Goal: Task Accomplishment & Management: Complete application form

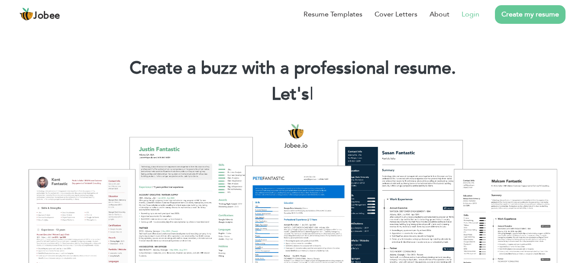
click at [470, 16] on link "Login" at bounding box center [471, 14] width 18 height 10
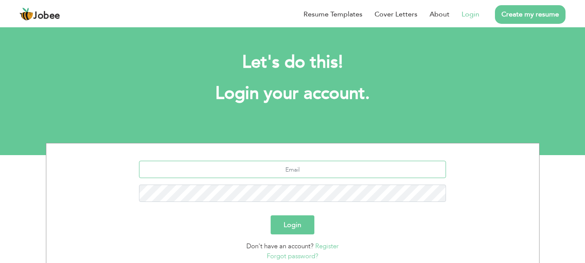
click at [318, 168] on input "text" at bounding box center [292, 169] width 307 height 17
paste input "[EMAIL_ADDRESS][DOMAIN_NAME]"
type input "[EMAIL_ADDRESS][DOMAIN_NAME]"
click at [301, 227] on button "Login" at bounding box center [293, 224] width 44 height 19
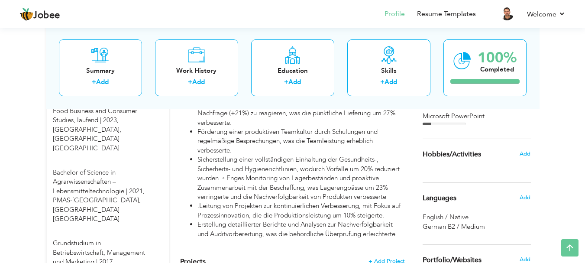
scroll to position [380, 0]
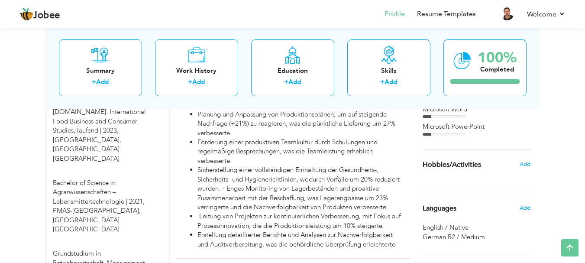
click at [300, 21] on nav "Profile Resume Templates Resume Templates Cover Letters About My Resume Welcome…" at bounding box center [292, 14] width 546 height 23
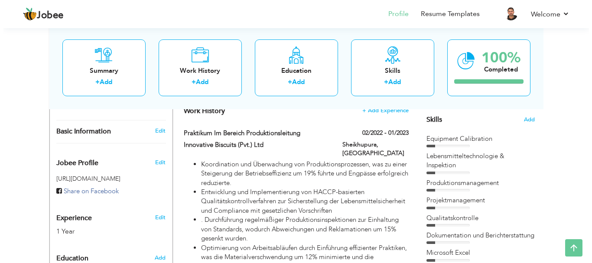
scroll to position [215, 0]
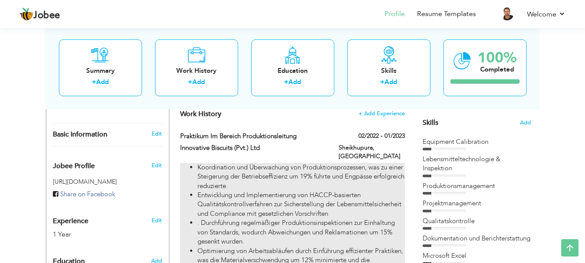
click at [360, 191] on li "Entwicklung und Implementierung von HACCP-basierten Qualitätskontrollverfahren …" at bounding box center [301, 205] width 207 height 28
type input "Praktikum im Bereich Produktionsleitung"
type input "Innovative Biscuits (Pvt.) Ltd"
type input "02/2022"
type input "01/2023"
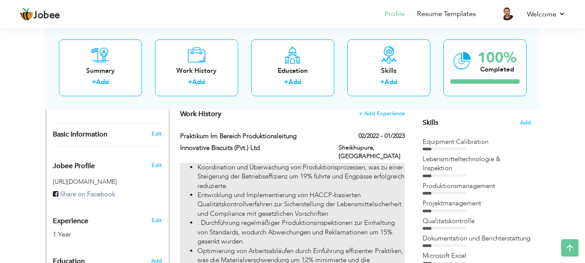
type input "[GEOGRAPHIC_DATA]"
type input "Sheikhupura"
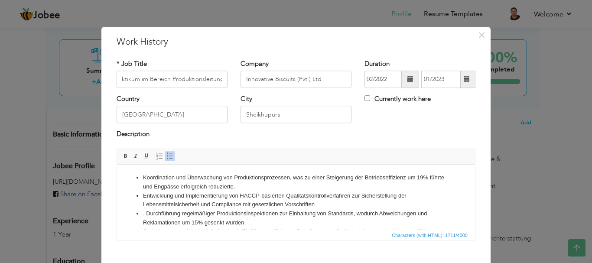
scroll to position [0, 0]
click at [159, 197] on li "Entwicklung und Implementierung von HACCP-basierten Qualitätskontrollverfahren …" at bounding box center [296, 200] width 306 height 18
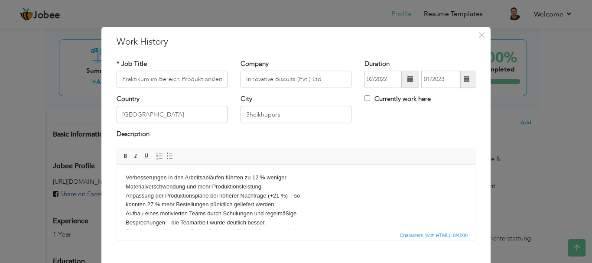
scroll to position [32, 0]
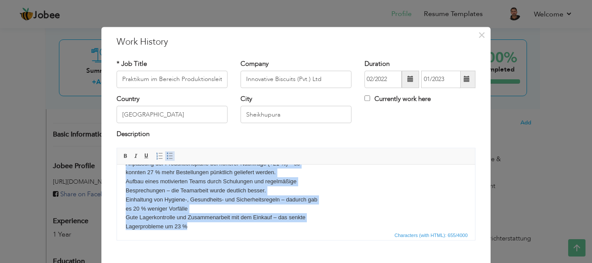
click at [166, 153] on span at bounding box center [169, 156] width 7 height 7
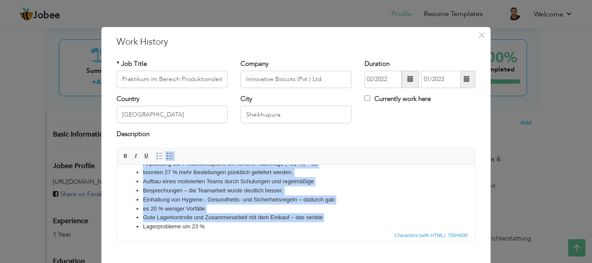
click at [221, 218] on li "Gute Lagerkontrolle und Zusammenarbeit mit dem Einkauf – das senkte" at bounding box center [296, 217] width 306 height 9
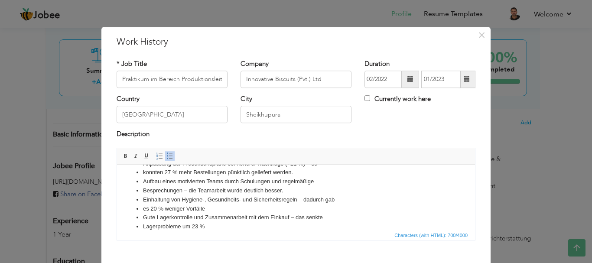
scroll to position [10, 0]
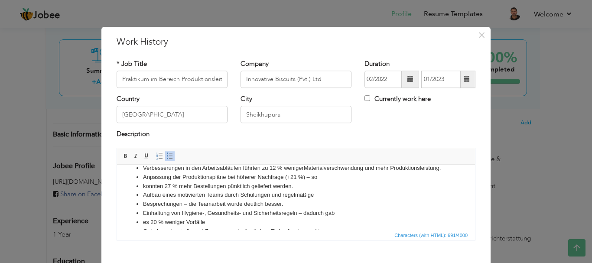
click at [143, 187] on li "konnten 27 % mehr Bestellungen pünktlich geliefert werden." at bounding box center [296, 186] width 306 height 9
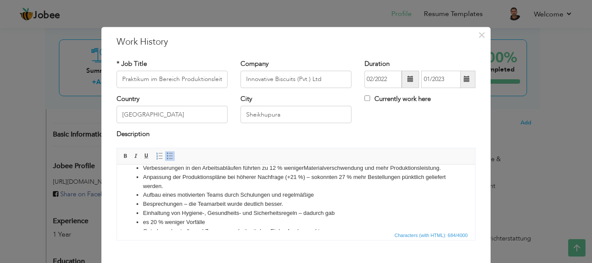
click at [142, 201] on ul "Verbesserungen in den Arbeitsabläufen führten zu 12 % weniger Materialverschwen…" at bounding box center [296, 203] width 341 height 81
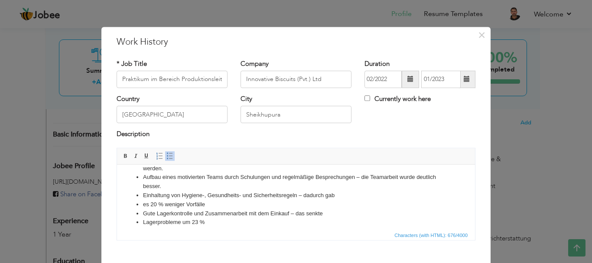
scroll to position [26, 0]
click at [142, 204] on ul "Verbesserungen in den Arbeitsabläufen führten zu 12 % weniger Materialverschwen…" at bounding box center [296, 186] width 341 height 81
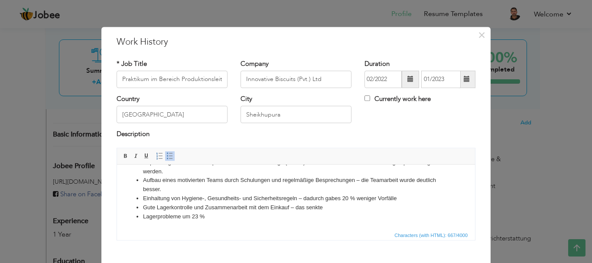
click at [143, 218] on li "Lagerprobleme um 23 %" at bounding box center [296, 216] width 306 height 9
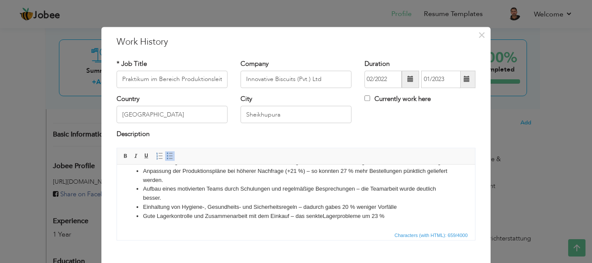
scroll to position [48, 0]
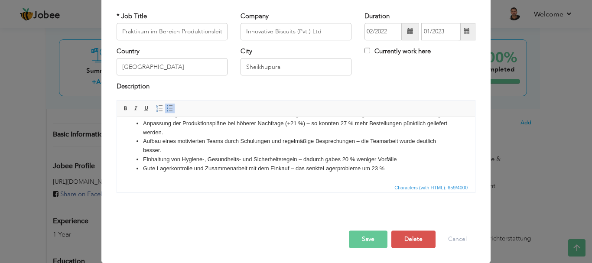
click at [372, 236] on button "Save" at bounding box center [368, 239] width 39 height 17
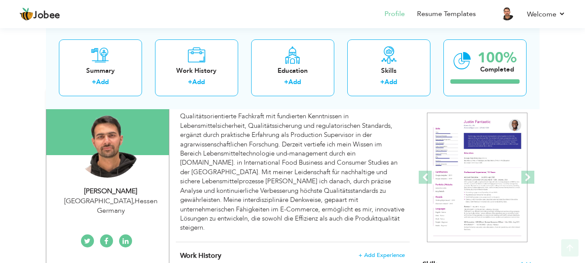
scroll to position [88, 0]
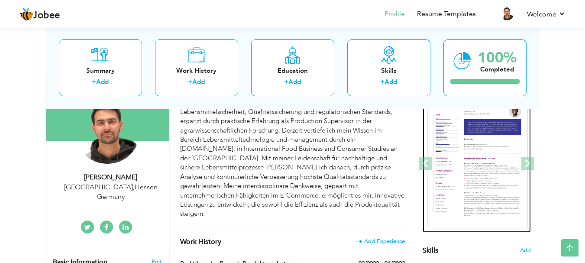
click at [471, 141] on img at bounding box center [477, 164] width 101 height 130
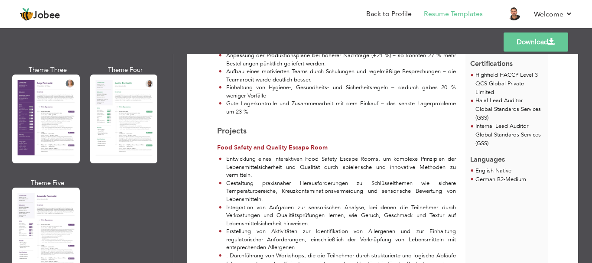
scroll to position [808, 0]
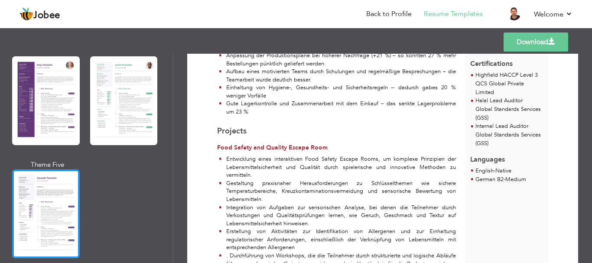
click at [56, 175] on div at bounding box center [46, 213] width 68 height 89
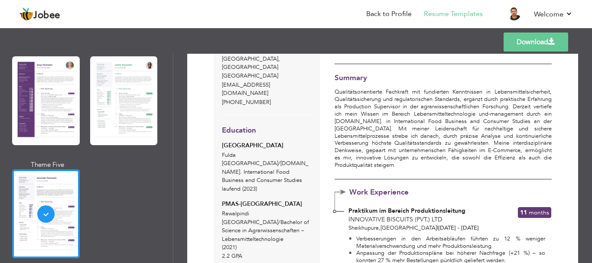
scroll to position [0, 0]
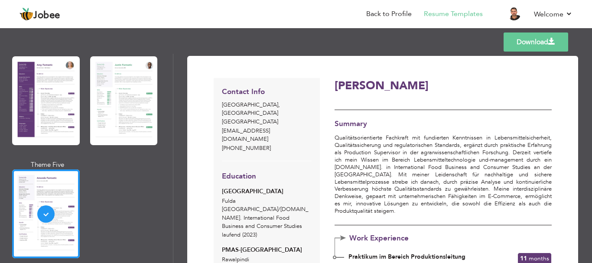
click at [507, 45] on link "Download" at bounding box center [535, 41] width 65 height 19
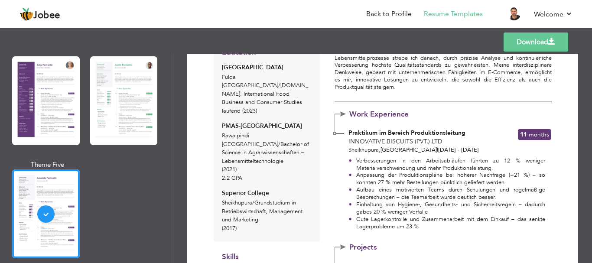
scroll to position [129, 0]
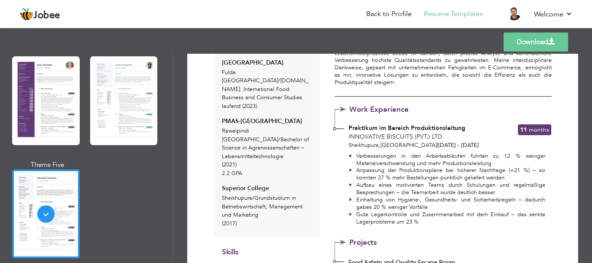
click at [323, 162] on div "Contact Info Fulda , Hessen Germany Naqiburrahman18@gmail.com +49 15735709486 E…" at bounding box center [267, 209] width 116 height 520
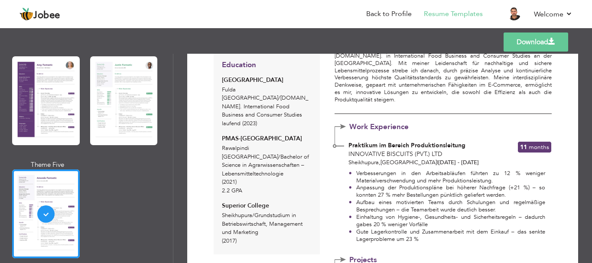
scroll to position [0, 0]
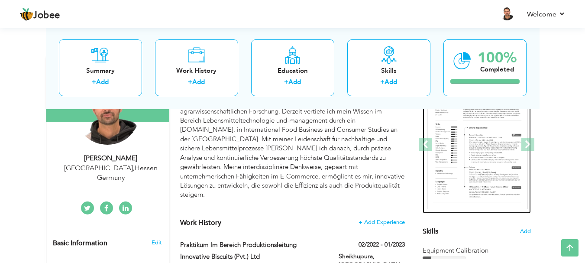
click at [443, 146] on img at bounding box center [477, 145] width 101 height 130
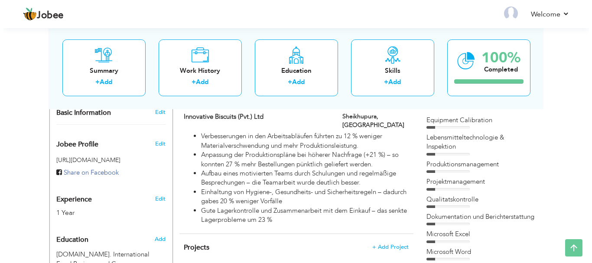
scroll to position [243, 0]
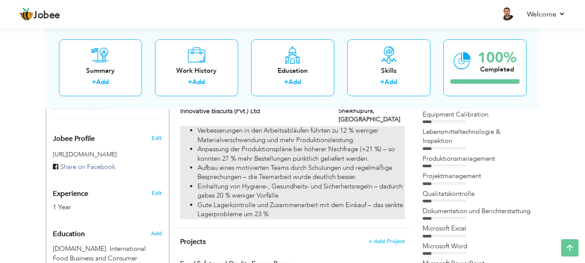
click at [352, 163] on li "Aufbau eines motivierten Teams durch Schulungen und regelmäßige Besprechungen –…" at bounding box center [301, 172] width 207 height 19
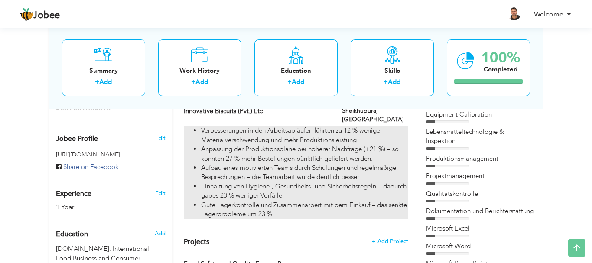
type input "Praktikum im Bereich Produktionsleitung"
type input "Innovative Biscuits (Pvt.) Ltd"
type input "02/2022"
type input "01/2023"
type input "[GEOGRAPHIC_DATA]"
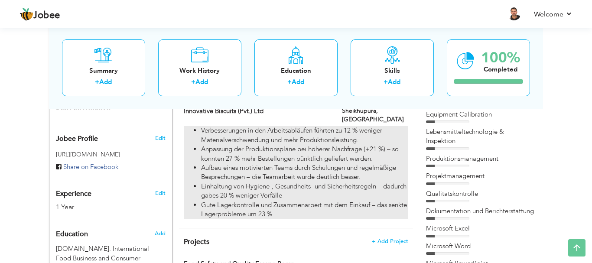
type input "Sheikhupura"
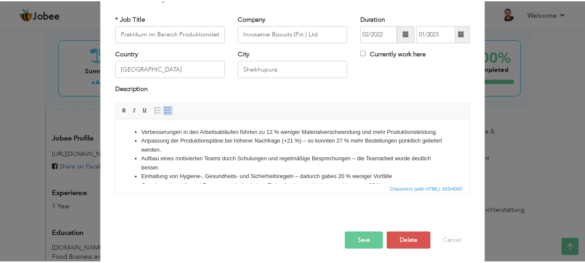
scroll to position [48, 0]
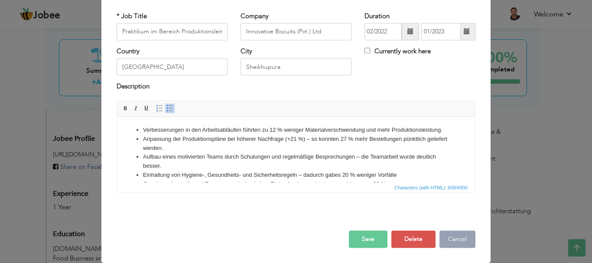
click at [458, 244] on button "Cancel" at bounding box center [457, 239] width 36 height 17
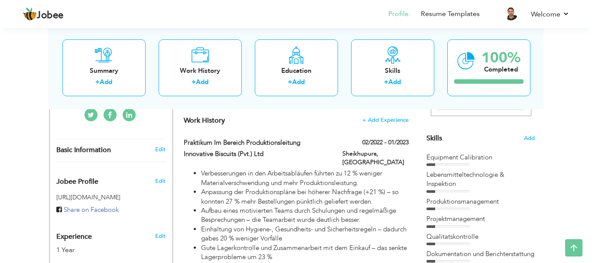
scroll to position [201, 0]
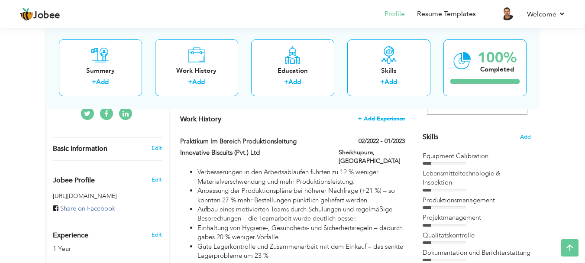
click at [388, 118] on span "+ Add Experience" at bounding box center [381, 119] width 47 height 6
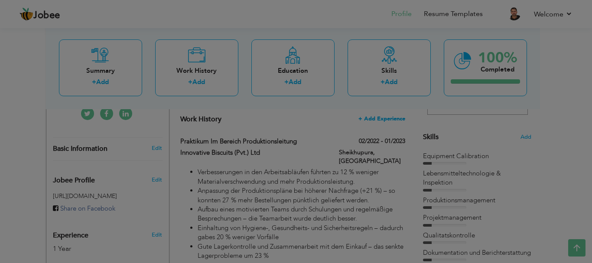
scroll to position [0, 0]
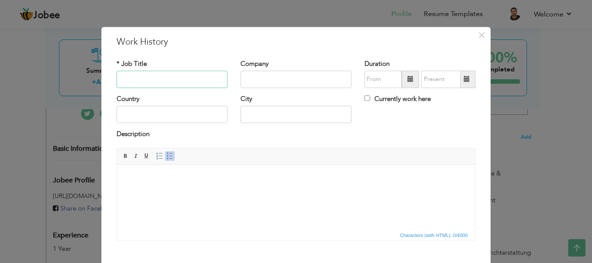
paste input "INTERN – FUNCTIONAL FOOD DEVELOPMENT"
click at [118, 79] on input "INTERN – FUNCTIONAL FOOD DEVELOPMENT" at bounding box center [172, 79] width 111 height 17
type input "NARC INTERN – FUNCTIONAL FOOD DEVELOPMENT"
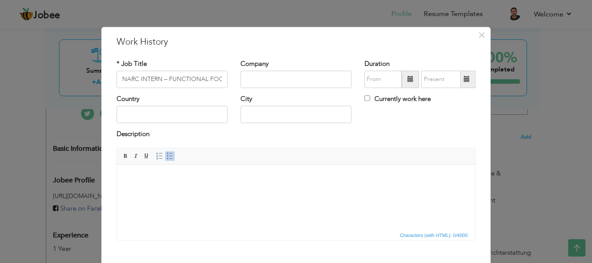
click at [204, 191] on html at bounding box center [296, 177] width 358 height 26
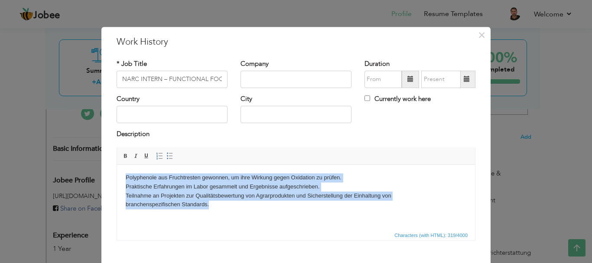
drag, startPoint x: 211, startPoint y: 202, endPoint x: 107, endPoint y: 176, distance: 108.0
click at [117, 176] on html "Polyphenole aus Fruchtresten gewonnen, um ihre Wirkung gegen Oxidation zu prüfe…" at bounding box center [296, 190] width 358 height 53
click at [124, 153] on span at bounding box center [125, 156] width 7 height 7
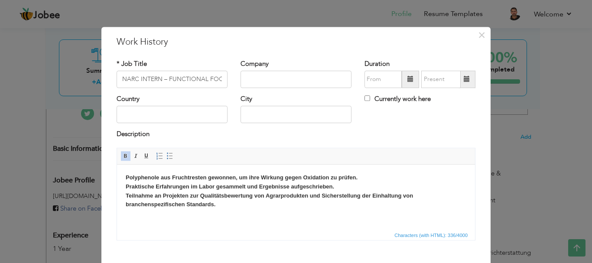
click at [402, 82] on span at bounding box center [410, 79] width 17 height 17
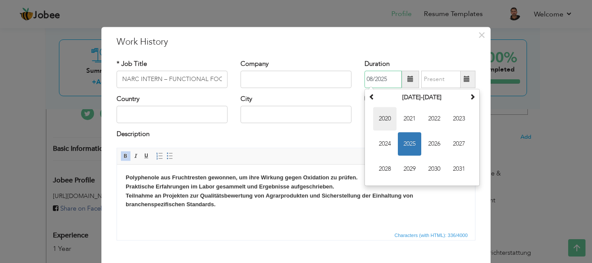
click at [387, 118] on span "2020" at bounding box center [384, 118] width 23 height 23
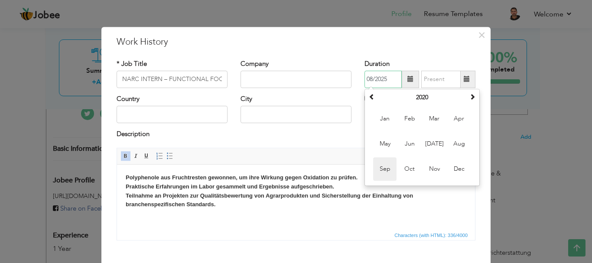
click at [377, 168] on span "Sep" at bounding box center [384, 168] width 23 height 23
type input "09/2020"
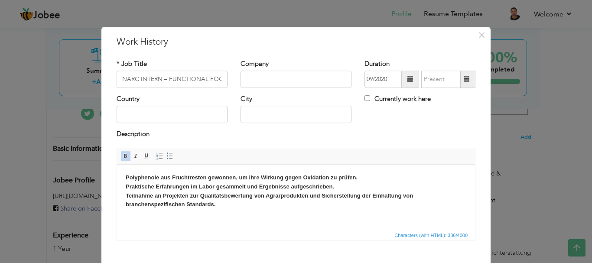
click at [463, 74] on span at bounding box center [466, 79] width 17 height 17
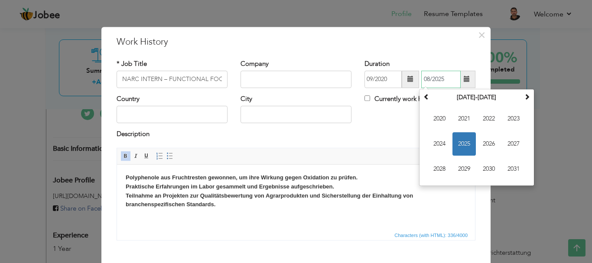
click at [459, 140] on span "2025" at bounding box center [463, 143] width 23 height 23
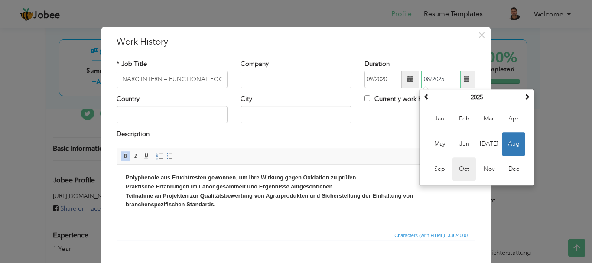
click at [455, 168] on span "Oct" at bounding box center [463, 168] width 23 height 23
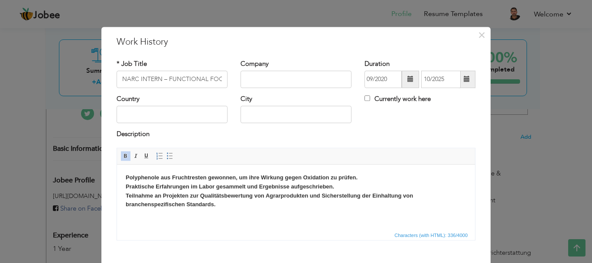
click at [464, 80] on span at bounding box center [467, 79] width 6 height 6
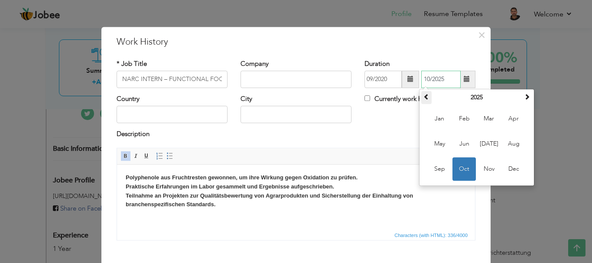
click at [423, 96] on span at bounding box center [426, 97] width 6 height 6
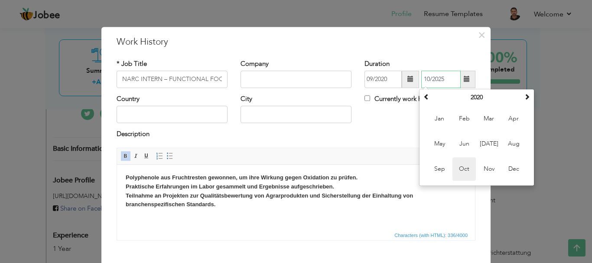
click at [461, 170] on span "Oct" at bounding box center [463, 168] width 23 height 23
type input "10/2020"
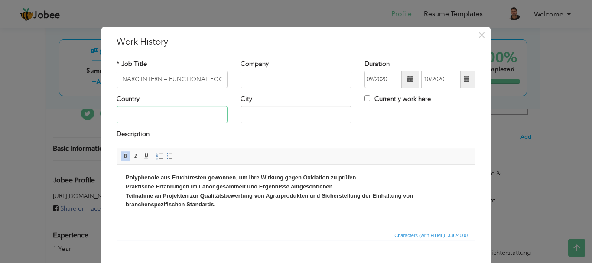
click at [214, 115] on input "text" at bounding box center [172, 114] width 111 height 17
type input "[GEOGRAPHIC_DATA]"
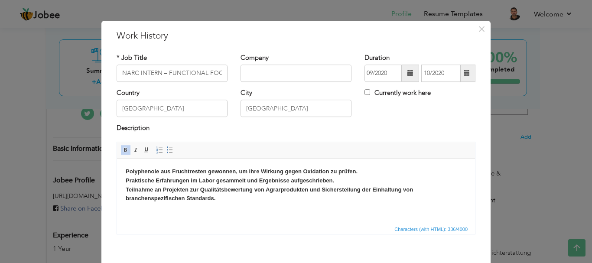
scroll to position [6, 0]
click at [166, 150] on span at bounding box center [169, 149] width 7 height 7
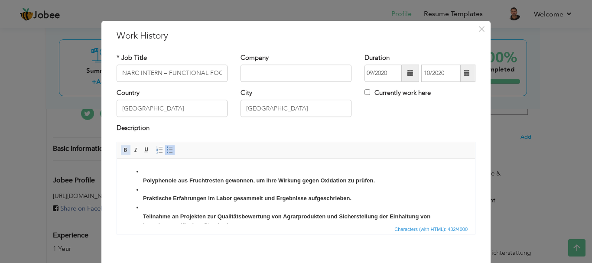
click at [122, 149] on span at bounding box center [125, 149] width 7 height 7
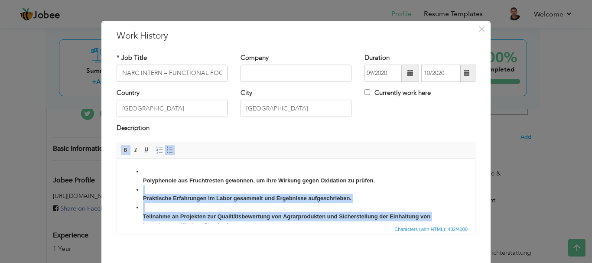
click at [223, 209] on li "Teilnahme an Projekten zur Qualitätsbewertung von Agrarprodukten und Sicherstel…" at bounding box center [296, 212] width 306 height 18
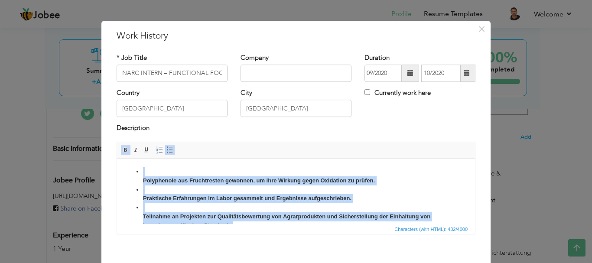
click at [123, 149] on span at bounding box center [125, 149] width 7 height 7
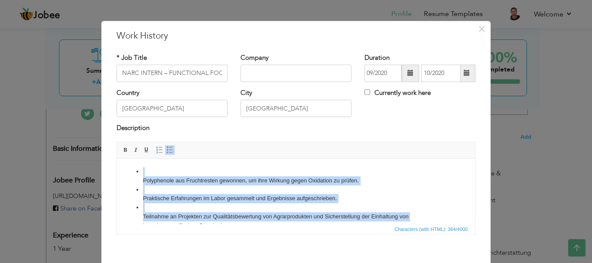
click at [149, 179] on li "Polyphenole aus Fruchtresten gewonnen, um ihre Wirkung gegen Oxidation zu prüfe…" at bounding box center [296, 176] width 306 height 18
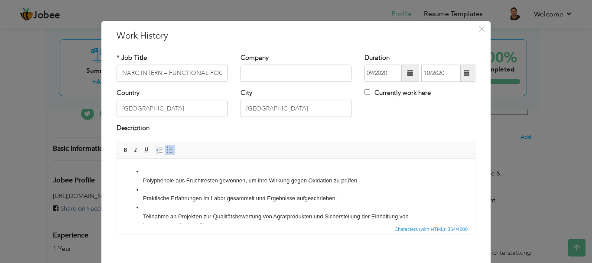
click at [142, 178] on ul "Polyphenole aus Fruchtresten gewonnen, um ihre Wirkung gegen Oxidation zu prüfe…" at bounding box center [296, 198] width 341 height 63
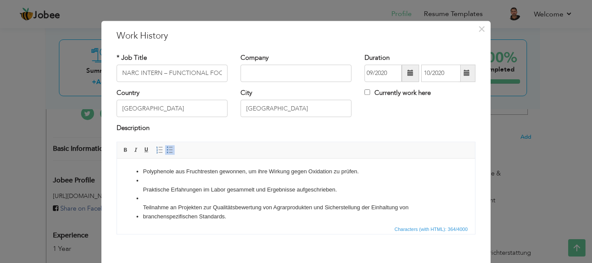
click at [143, 189] on li "Praktische Erfahrungen im Labor gesammelt und Ergebnisse aufgeschrieben." at bounding box center [296, 185] width 306 height 18
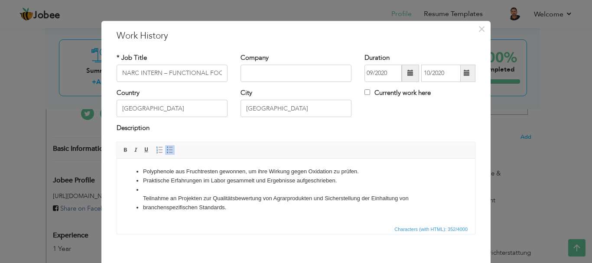
click at [143, 197] on li "Teilnahme an Projekten zur Qualitätsbewertung von Agrarprodukten und Sicherstel…" at bounding box center [296, 194] width 306 height 18
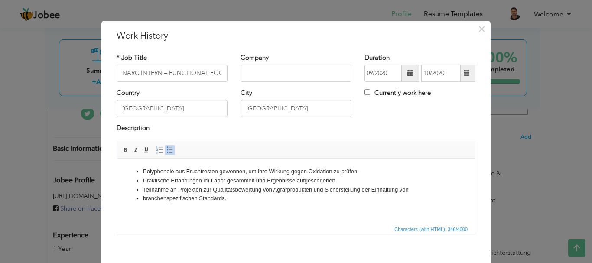
click at [143, 197] on li "branchenspezifischen Standards." at bounding box center [296, 198] width 306 height 9
click at [239, 200] on li "Teilnahme an Projekten zur Qualitätsbewertung von Agrarprodukten und Sicherstel…" at bounding box center [296, 194] width 306 height 18
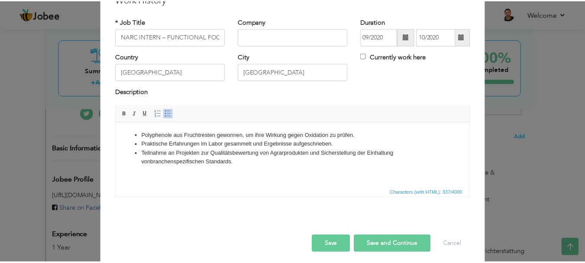
scroll to position [48, 0]
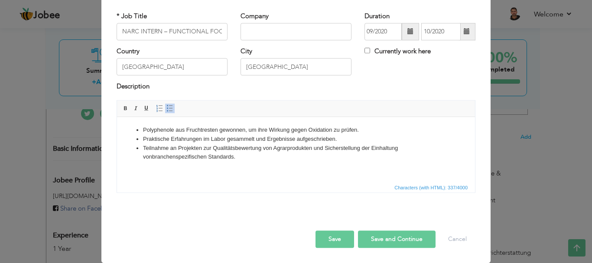
click at [332, 237] on button "Save" at bounding box center [334, 239] width 39 height 17
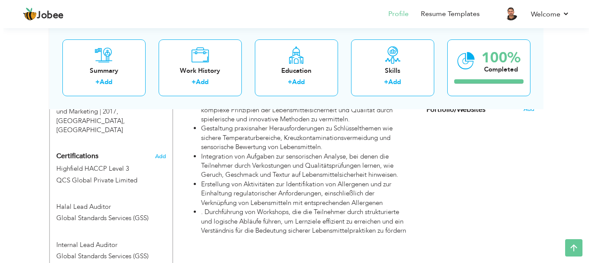
scroll to position [542, 0]
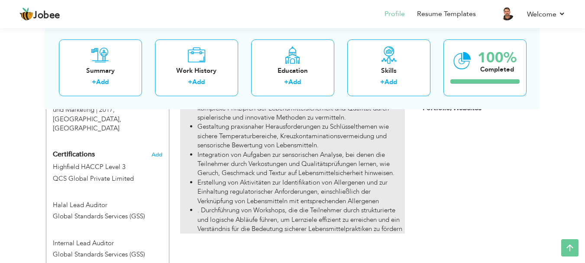
click at [221, 223] on li ". Durchführung von Workshops, die die Teilnehmer durch strukturierte und logisc…" at bounding box center [301, 220] width 207 height 28
type input "Food Safety and Quality Escape Room"
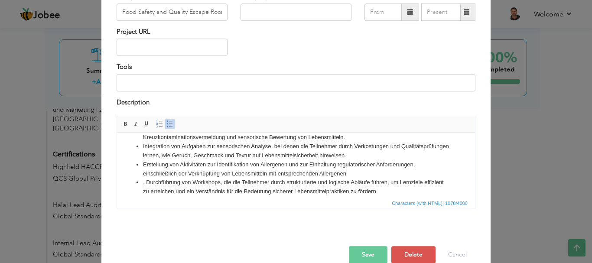
scroll to position [42, 0]
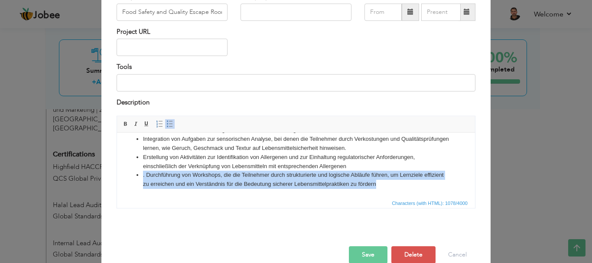
drag, startPoint x: 396, startPoint y: 182, endPoint x: 133, endPoint y: 174, distance: 262.7
click at [133, 174] on ul "Entwicklung eines interaktiven Food Safety Escape Rooms, um komplexe Prinzipien…" at bounding box center [296, 144] width 341 height 90
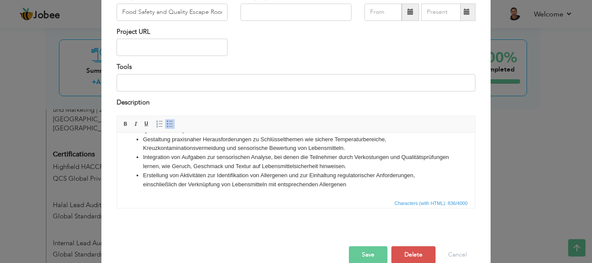
scroll to position [24, 0]
click at [364, 254] on button "Save" at bounding box center [368, 254] width 39 height 17
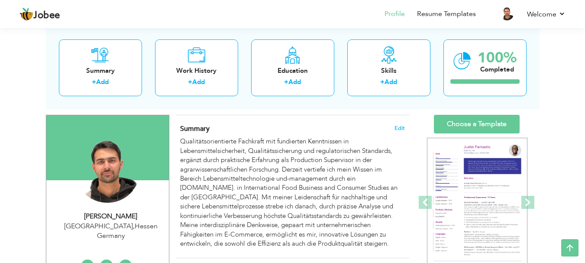
scroll to position [47, 0]
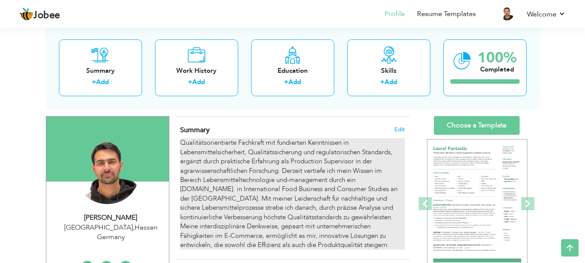
click at [286, 180] on div "Qualitätsorientierte Fachkraft mit fundierten Kenntnissen in Lebensmittelsicher…" at bounding box center [292, 193] width 224 height 111
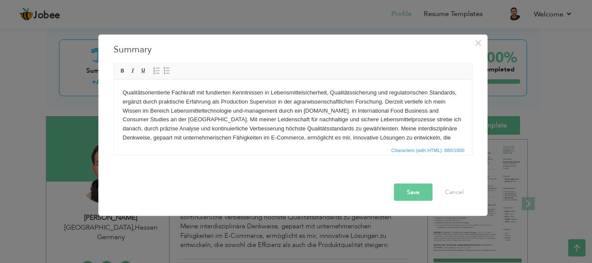
click at [245, 126] on body "Qualitätsorientierte Fachkraft mit fundierten Kenntnissen in Lebensmittelsicher…" at bounding box center [292, 119] width 341 height 63
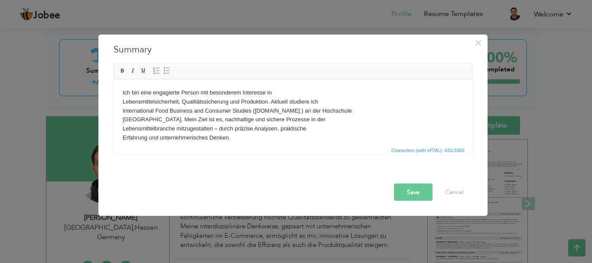
click at [122, 104] on body "Ich bin eine engagierte Person mit besonderem Interesse in Lebensmittelsicherhe…" at bounding box center [292, 115] width 341 height 54
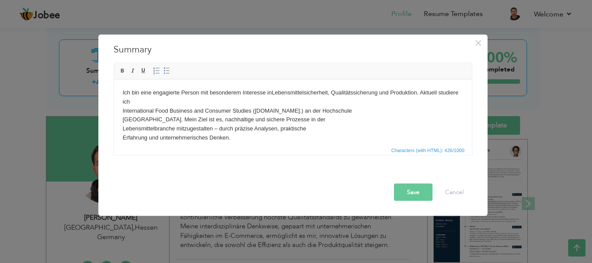
click at [122, 111] on body "Ich bin eine engagierte Person mit besonderem Interesse in Lebensmittelsicherhe…" at bounding box center [292, 115] width 341 height 54
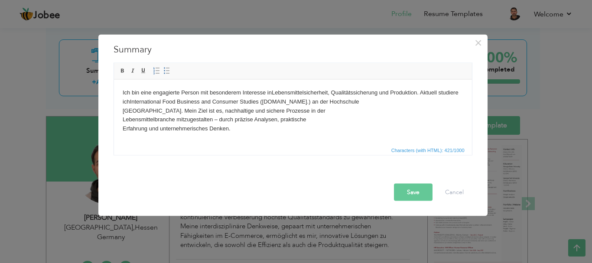
click at [122, 111] on body "Ich bin eine engagierte Person mit besonderem Interesse in Lebensmittelsicherhe…" at bounding box center [292, 110] width 341 height 45
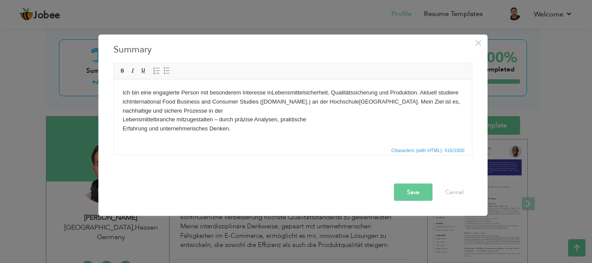
click at [122, 111] on body "Ich bin eine engagierte Person mit besonderem Interesse in Lebensmittelsicherhe…" at bounding box center [292, 110] width 341 height 45
click at [122, 119] on body "Ich bin eine engagierte Person mit besonderem Interesse in Lebensmittelsicherhe…" at bounding box center [292, 110] width 341 height 45
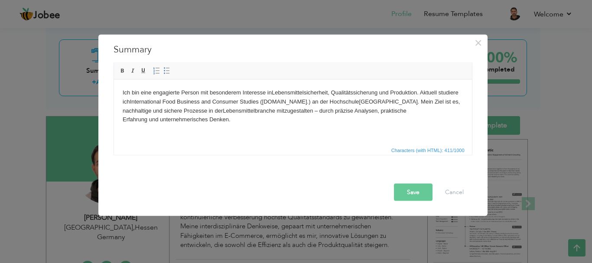
click at [122, 120] on body "Ich bin eine engagierte Person mit besonderem Interesse in Lebensmittelsicherhe…" at bounding box center [292, 106] width 341 height 36
click at [405, 190] on button "Save" at bounding box center [413, 191] width 39 height 17
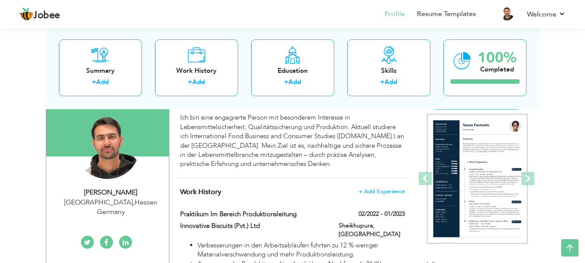
scroll to position [77, 0]
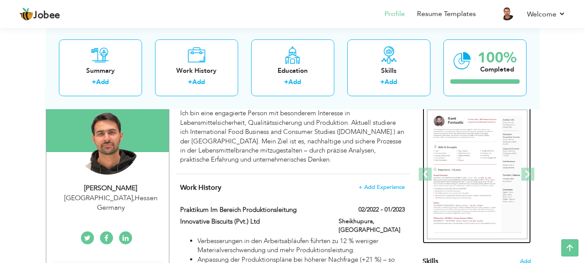
click at [455, 149] on img at bounding box center [477, 175] width 101 height 130
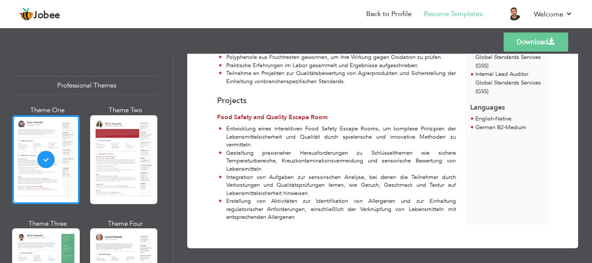
scroll to position [360, 0]
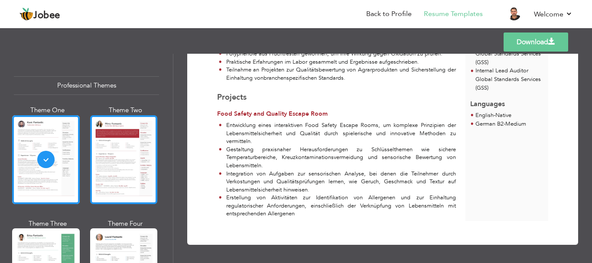
click at [118, 167] on div at bounding box center [124, 159] width 68 height 89
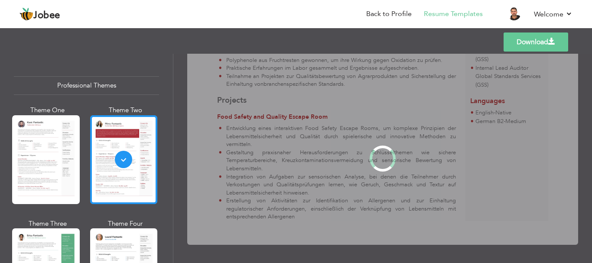
scroll to position [0, 0]
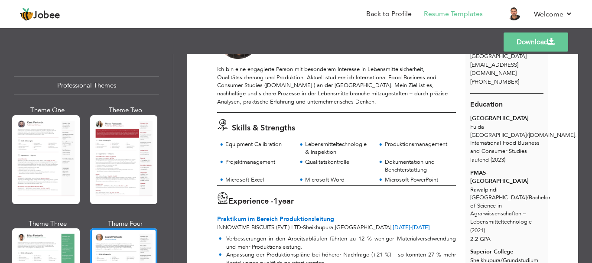
scroll to position [71, 0]
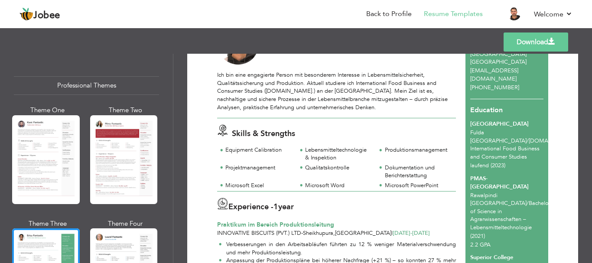
scroll to position [61, 0]
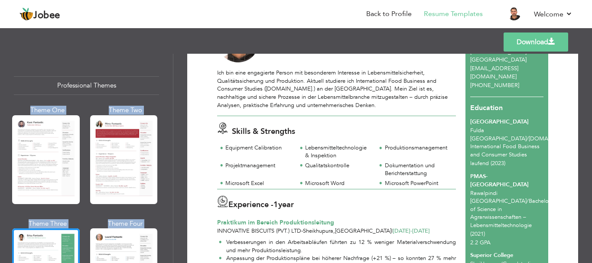
drag, startPoint x: 169, startPoint y: 69, endPoint x: 178, endPoint y: 93, distance: 25.2
click at [178, 93] on div "Professional Themes Theme One Theme Two Theme Three Theme Four" at bounding box center [296, 158] width 592 height 209
click at [169, 57] on div "Professional Themes Theme One Theme Two Theme Three Theme Six" at bounding box center [86, 158] width 173 height 209
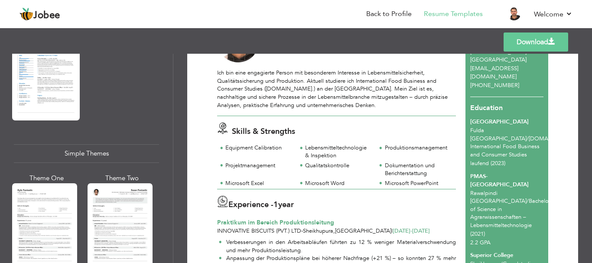
scroll to position [1462, 0]
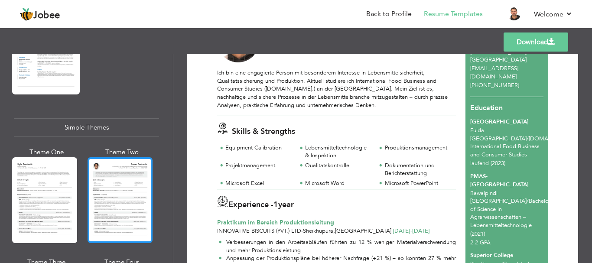
click at [116, 189] on div at bounding box center [120, 200] width 65 height 86
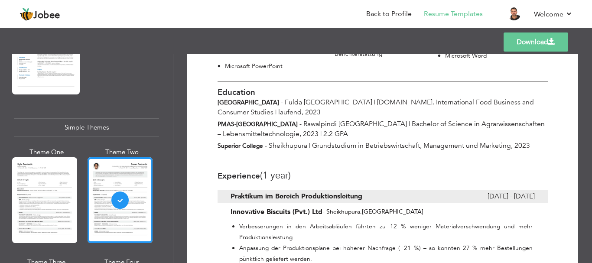
scroll to position [199, 0]
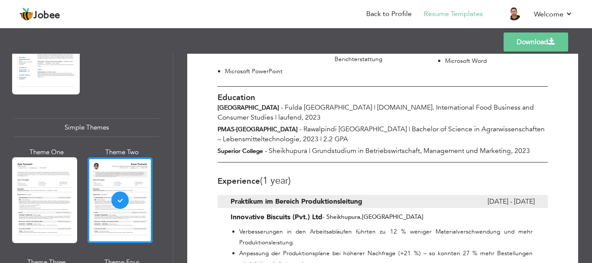
click at [544, 45] on link "Download" at bounding box center [535, 41] width 65 height 19
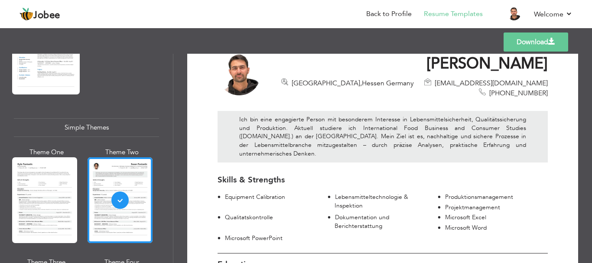
scroll to position [30, 0]
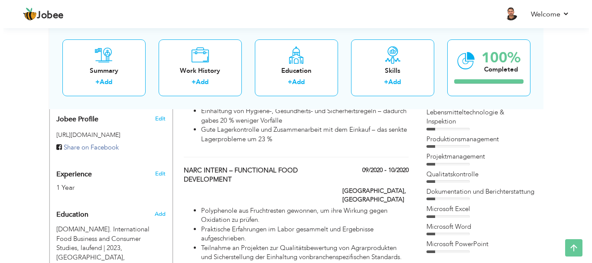
scroll to position [270, 0]
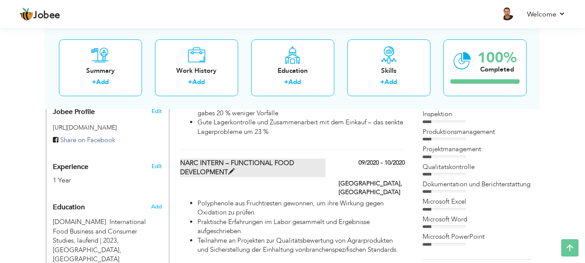
click at [239, 159] on label "NARC INTERN – FUNCTIONAL FOOD DEVELOPMENT" at bounding box center [253, 168] width 146 height 19
type input "NARC INTERN – FUNCTIONAL FOOD DEVELOPMENT"
type input "09/2020"
type input "10/2020"
type input "[GEOGRAPHIC_DATA]"
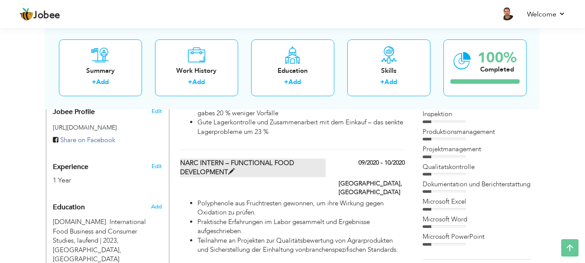
type input "[GEOGRAPHIC_DATA]"
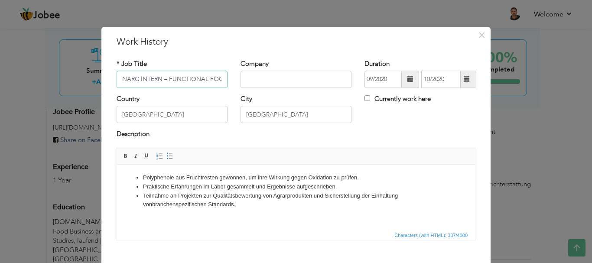
scroll to position [0, 50]
click at [192, 80] on input "NARC INTERN – FUNCTIONAL FOOD DEVELOPMENT" at bounding box center [172, 79] width 111 height 17
click at [136, 78] on input "NARC INTERN – FUNCTIONAL FOOD DEVELOPMENT" at bounding box center [172, 79] width 111 height 17
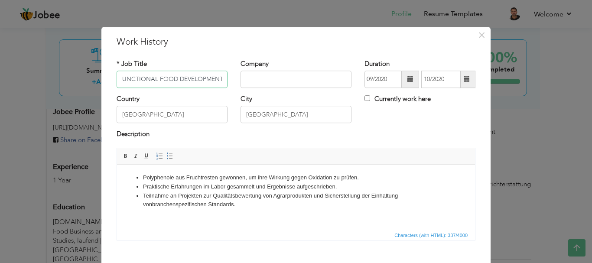
paste input "Praktikant – Entwicklung von Functional Food"
type input "NARC Praktikant – Entwicklung von Functional Food"
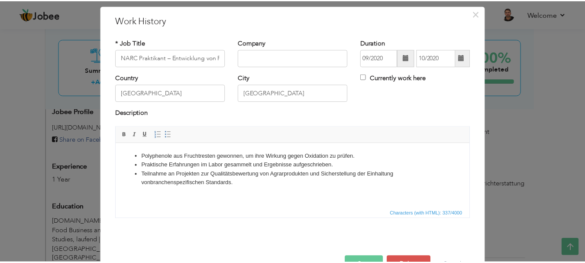
scroll to position [48, 0]
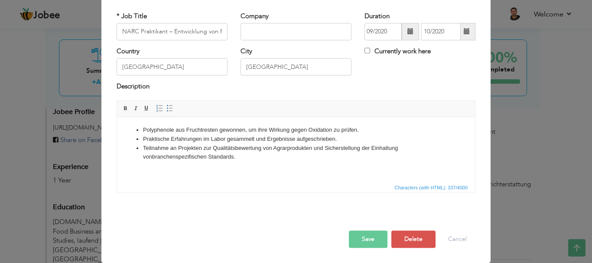
click at [366, 240] on button "Save" at bounding box center [368, 239] width 39 height 17
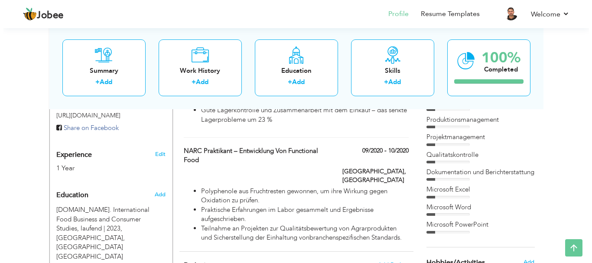
scroll to position [292, 0]
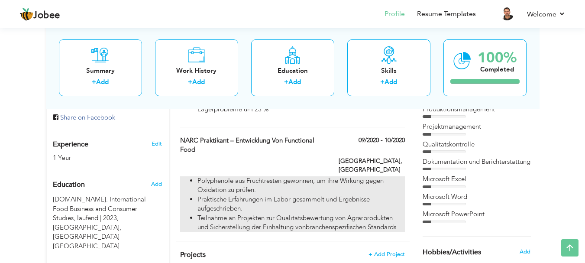
click at [256, 195] on li "Praktische Erfahrungen im Labor gesammelt und Ergebnisse aufgeschrieben." at bounding box center [301, 204] width 207 height 19
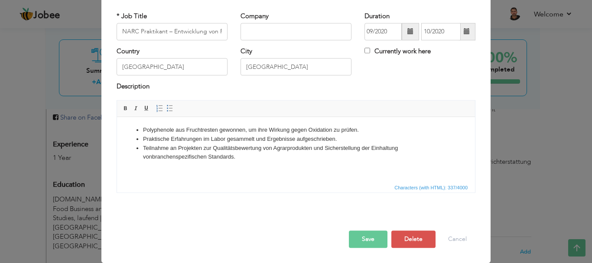
scroll to position [0, 0]
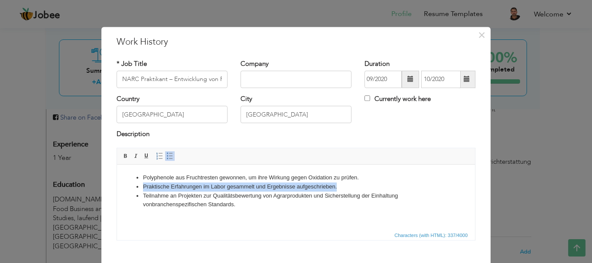
drag, startPoint x: 143, startPoint y: 187, endPoint x: 337, endPoint y: 188, distance: 194.6
click at [337, 188] on li "Praktische Erfahrungen im Labor gesammelt und Ergebnisse aufgeschrieben." at bounding box center [296, 186] width 306 height 9
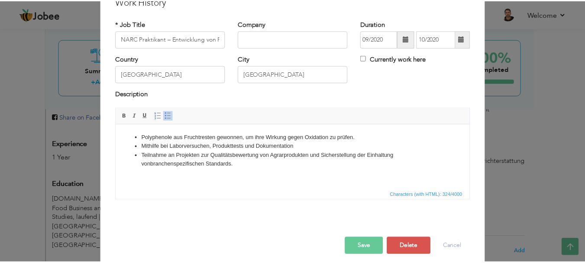
scroll to position [42, 0]
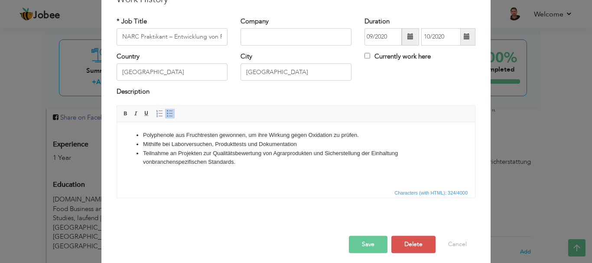
click at [352, 246] on button "Save" at bounding box center [368, 244] width 39 height 17
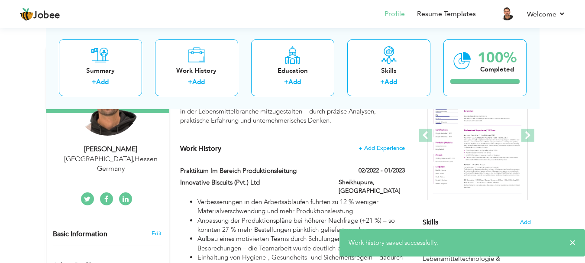
scroll to position [59, 0]
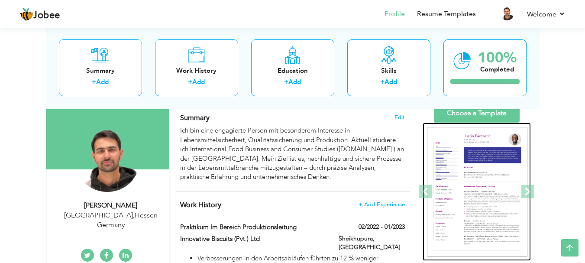
click at [478, 173] on img at bounding box center [477, 192] width 101 height 130
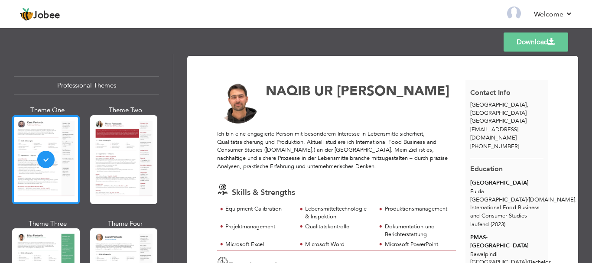
click at [49, 138] on div at bounding box center [46, 159] width 68 height 89
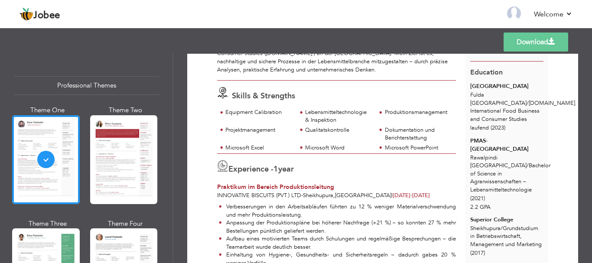
scroll to position [99, 0]
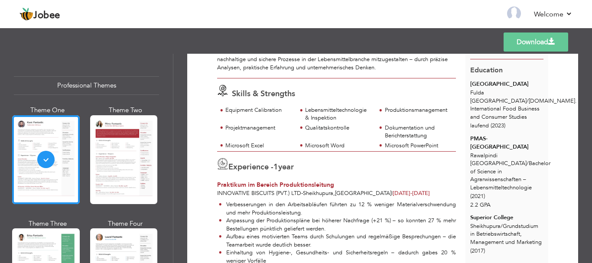
drag, startPoint x: 169, startPoint y: 71, endPoint x: 172, endPoint y: 85, distance: 14.7
click at [172, 85] on div "Professional Themes Theme One Theme Two Theme Three Theme Six" at bounding box center [86, 158] width 173 height 209
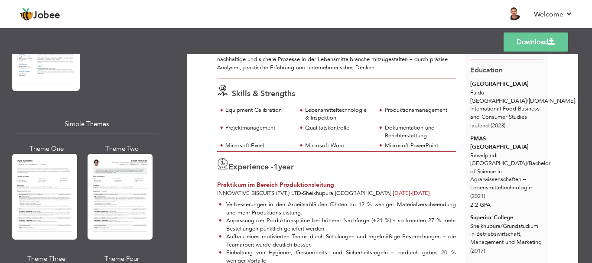
scroll to position [1477, 0]
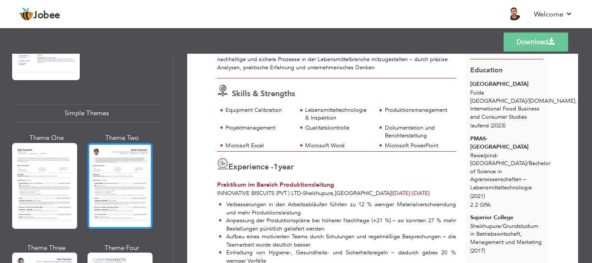
click at [114, 168] on div at bounding box center [120, 186] width 65 height 86
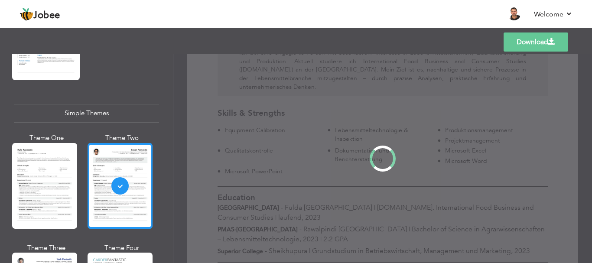
scroll to position [0, 0]
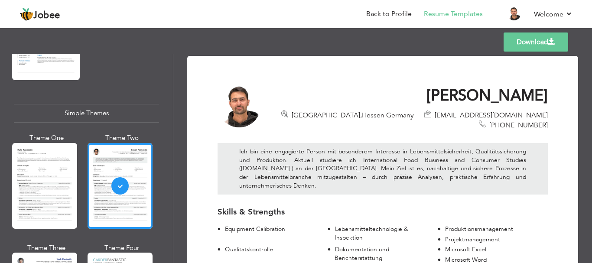
click at [466, 45] on div "Templates Download" at bounding box center [296, 42] width 592 height 28
click at [516, 42] on link "Download" at bounding box center [535, 41] width 65 height 19
